Goal: Task Accomplishment & Management: Use online tool/utility

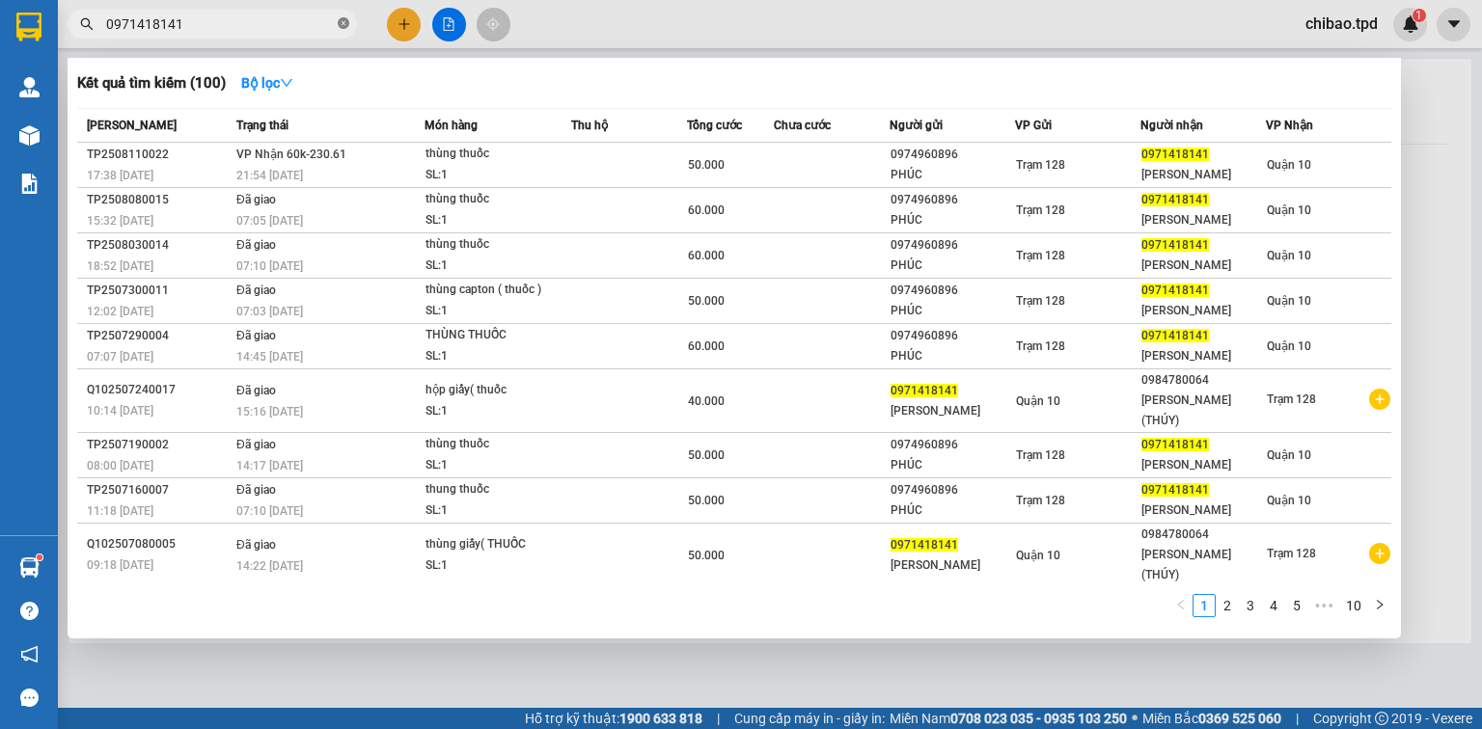
click at [345, 19] on icon "close-circle" at bounding box center [344, 23] width 12 height 12
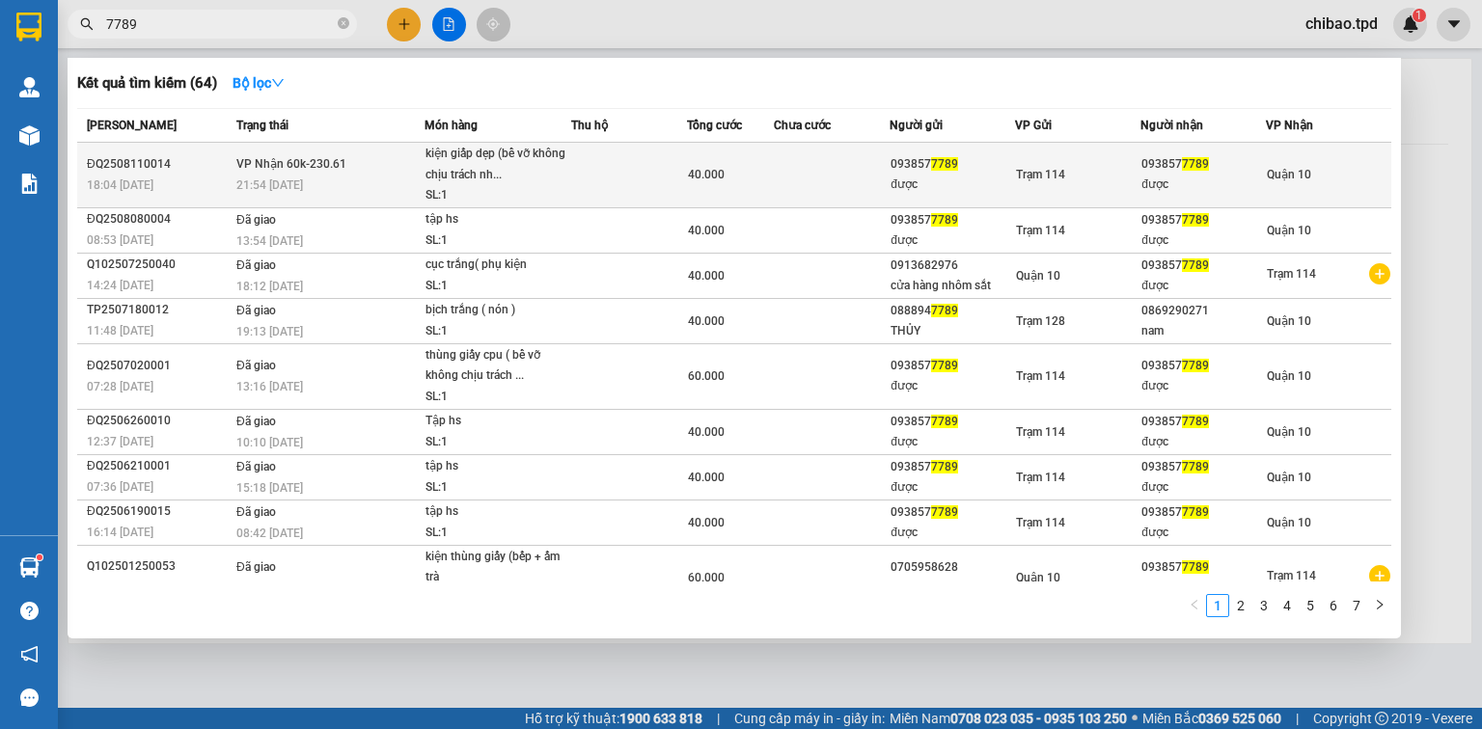
type input "7789"
click at [668, 177] on td at bounding box center [629, 176] width 116 height 66
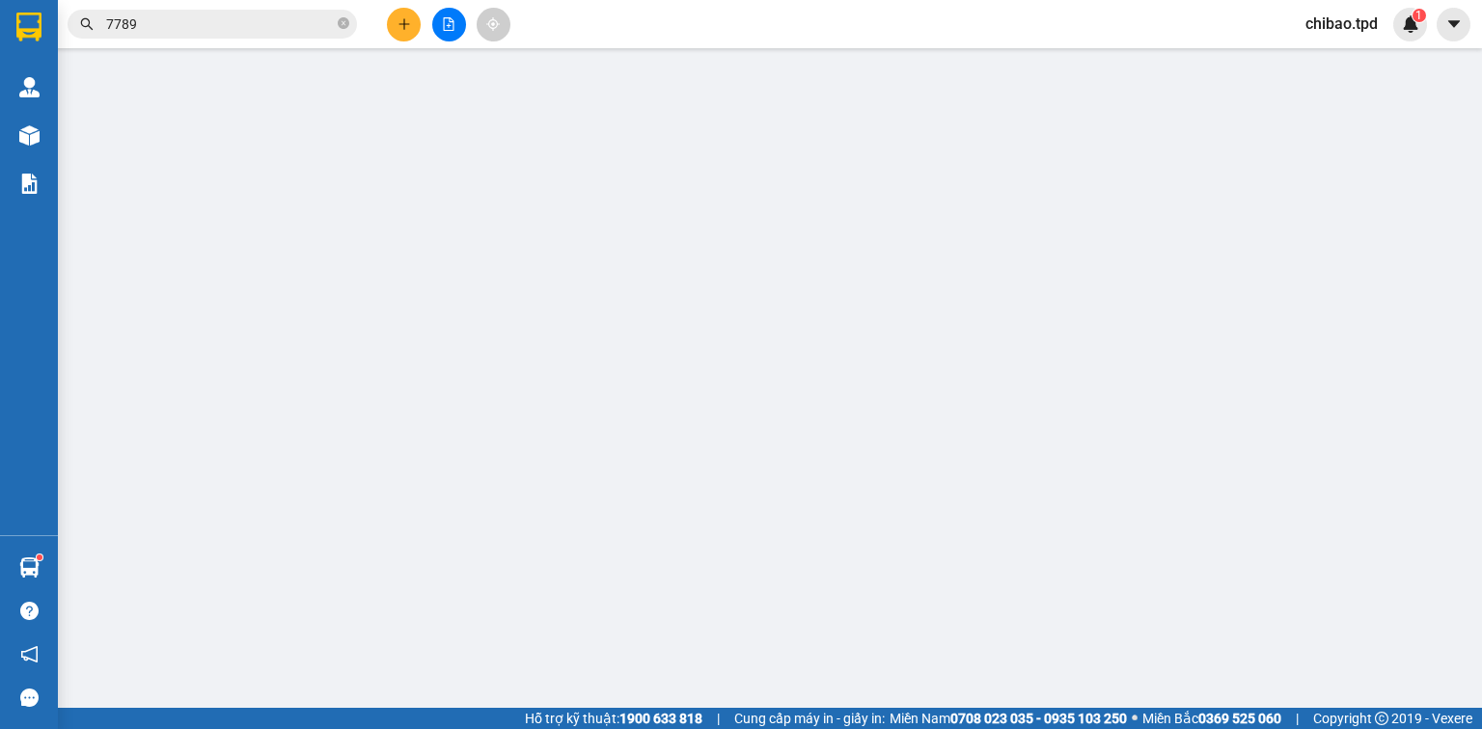
type input "0938577789"
type input "được"
type input "0938577789"
type input "được"
type input "40.000"
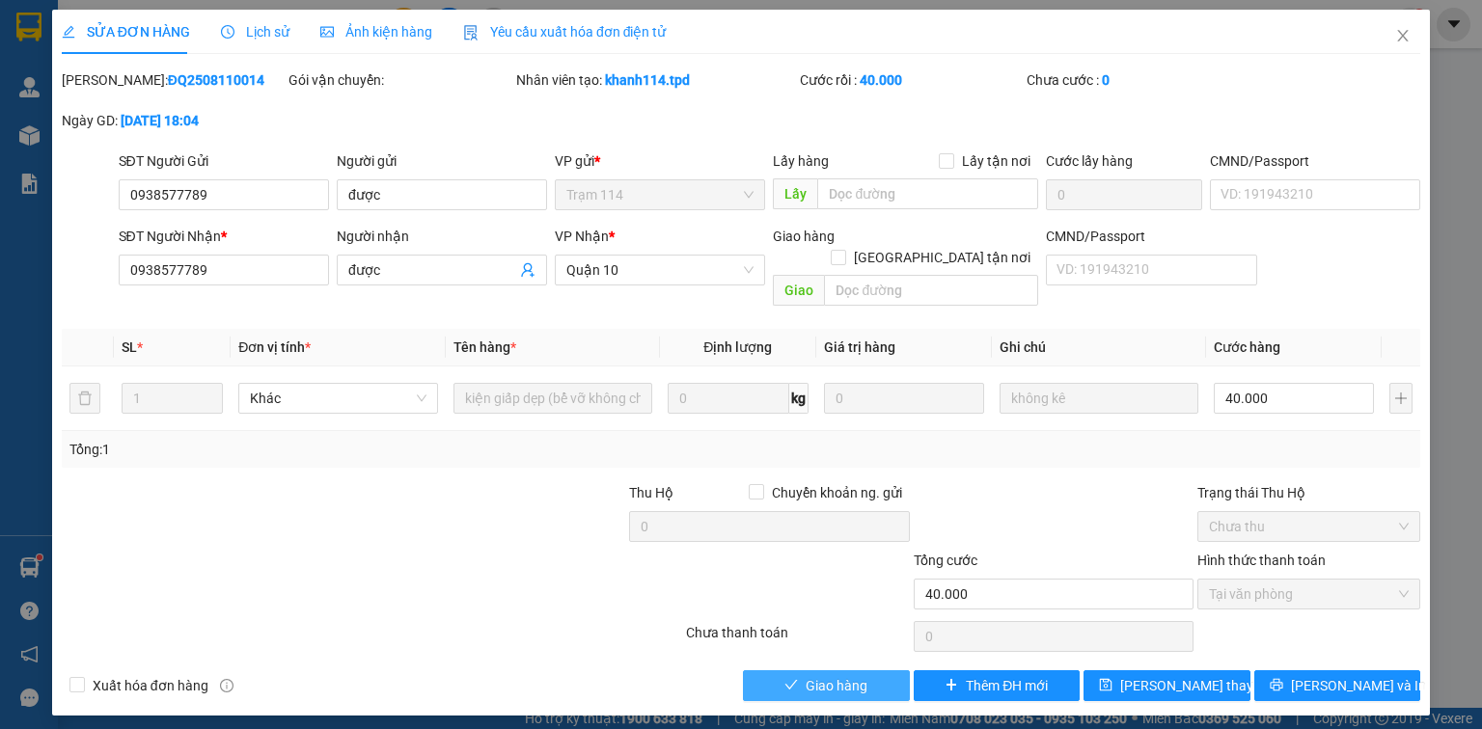
click at [849, 675] on span "Giao hàng" at bounding box center [837, 685] width 62 height 21
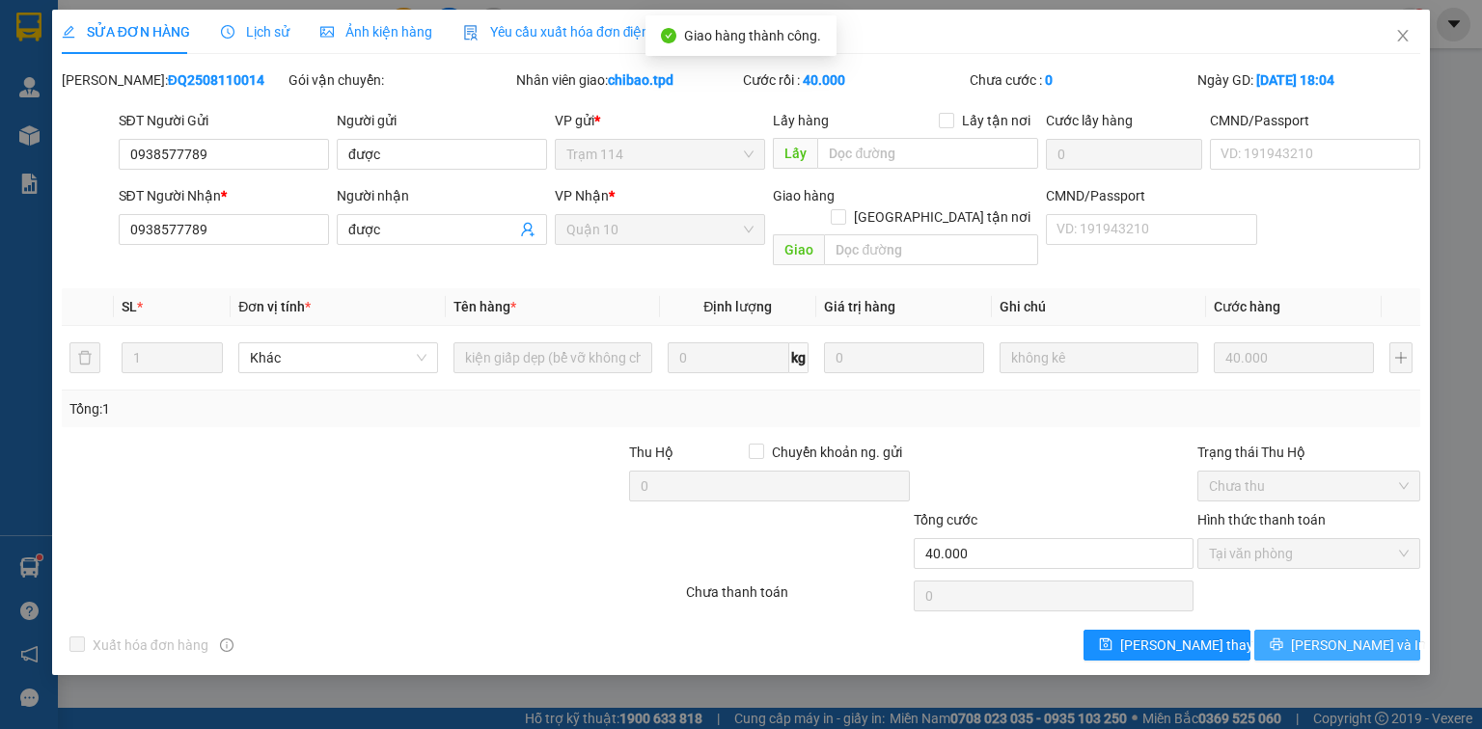
click at [1283, 638] on icon "printer" at bounding box center [1277, 645] width 14 height 14
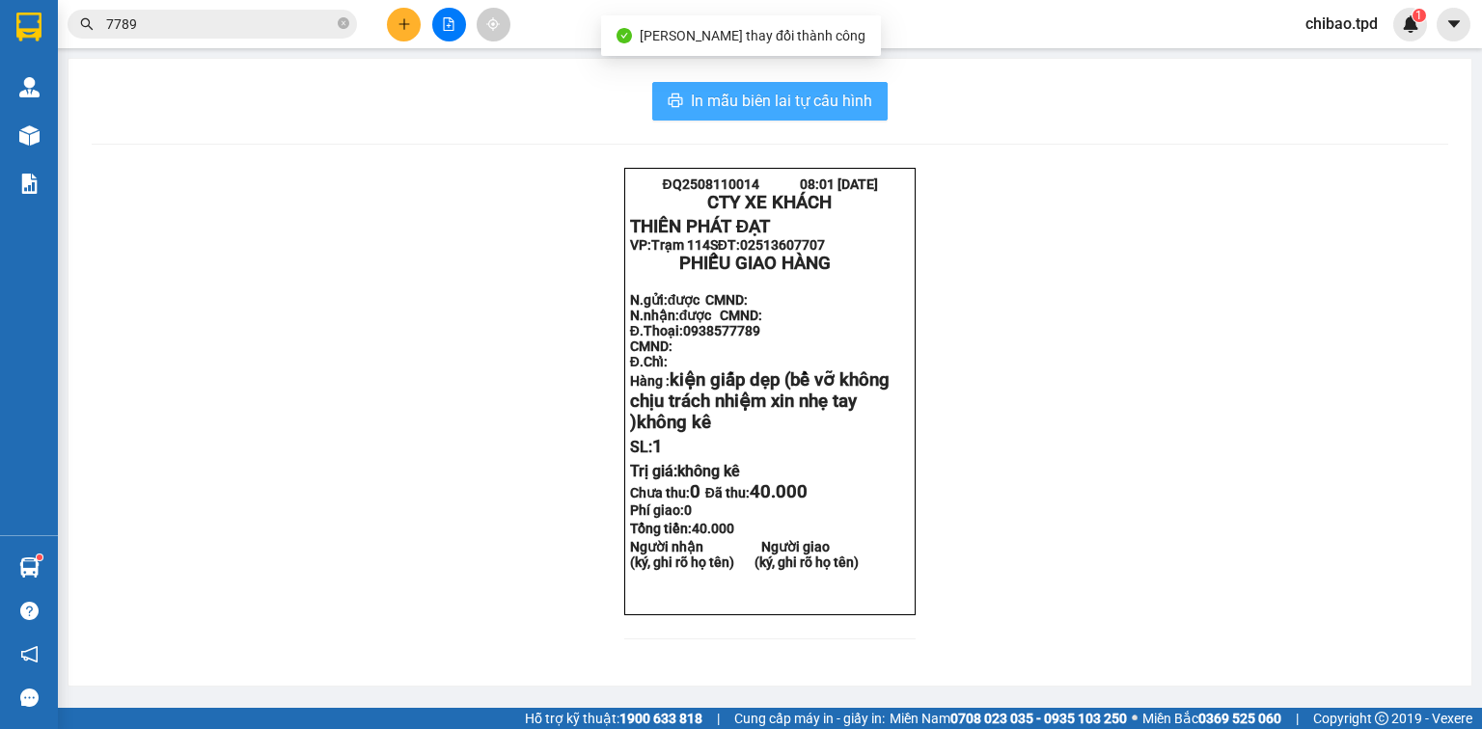
click at [874, 112] on button "In mẫu biên lai tự cấu hình" at bounding box center [769, 101] width 235 height 39
